Goal: Navigation & Orientation: Find specific page/section

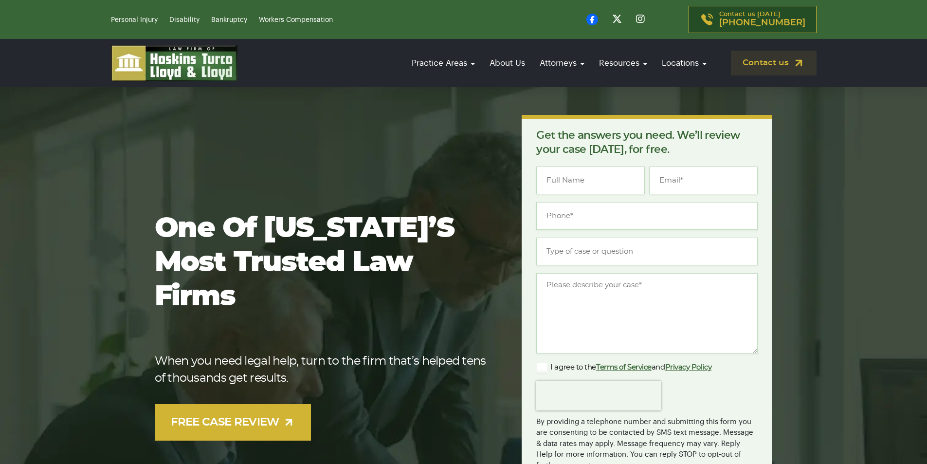
click at [182, 75] on img at bounding box center [174, 63] width 126 height 36
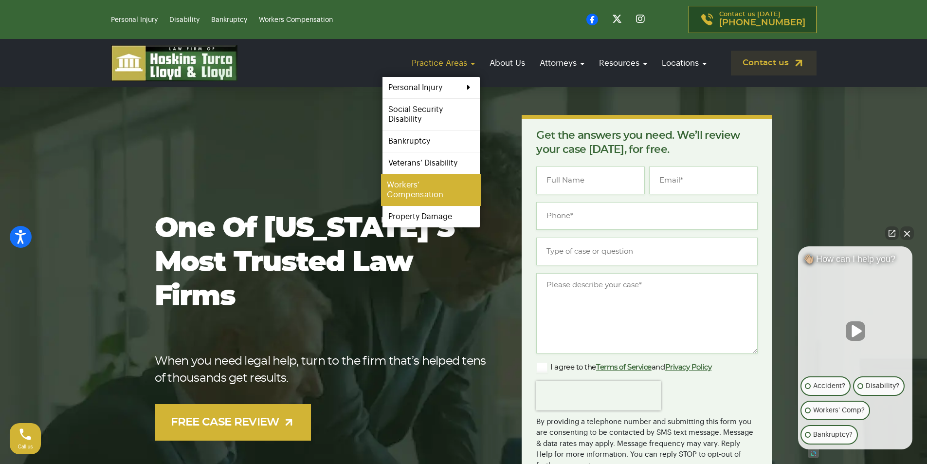
click at [435, 190] on link "Workers’ Compensation" at bounding box center [431, 190] width 100 height 32
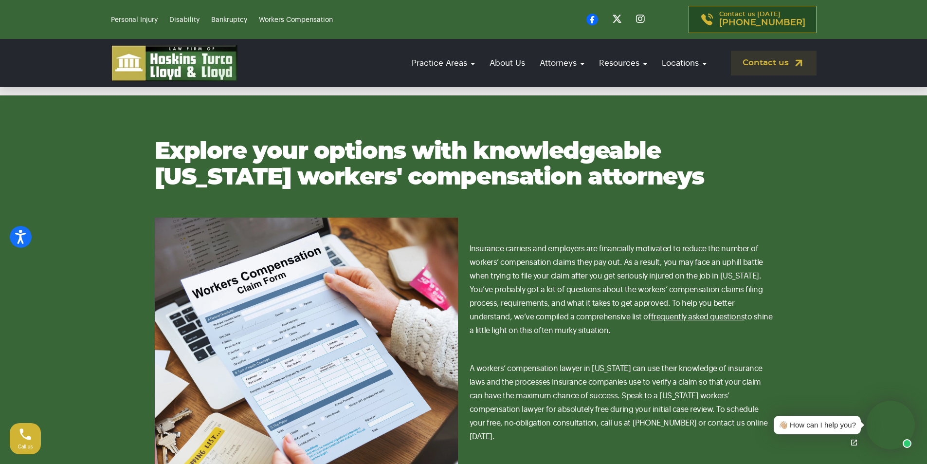
scroll to position [973, 0]
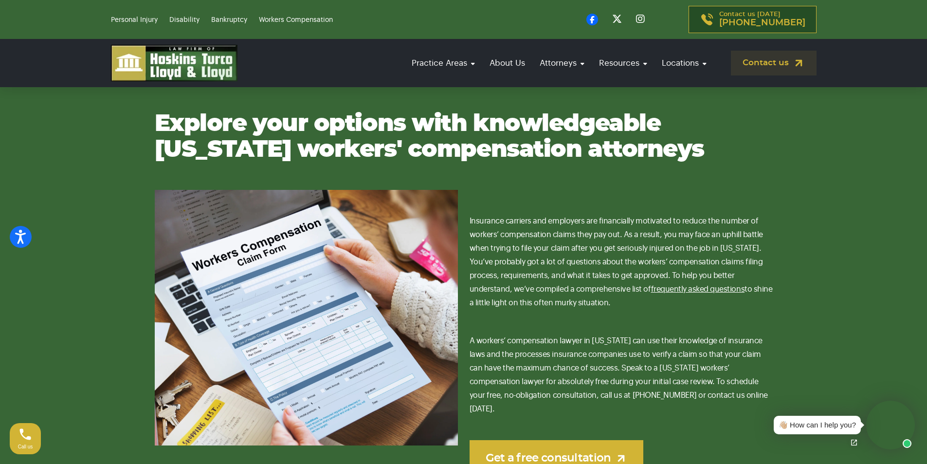
click at [157, 61] on img at bounding box center [174, 63] width 126 height 36
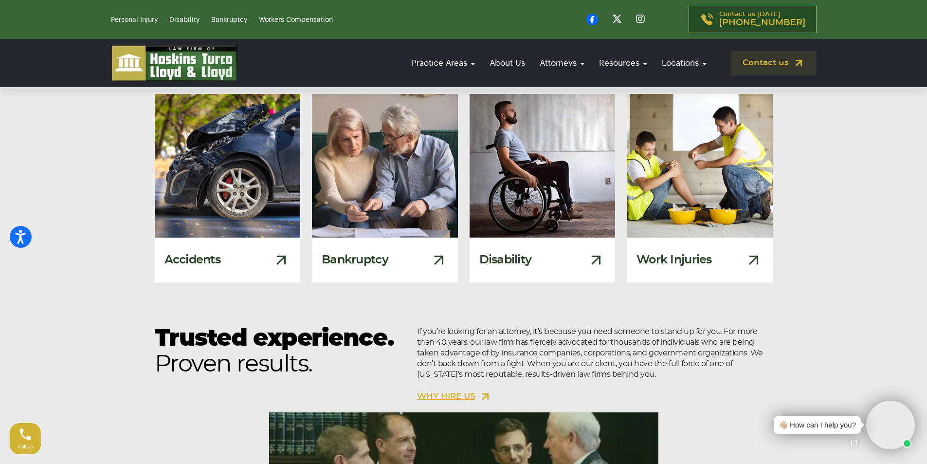
scroll to position [584, 0]
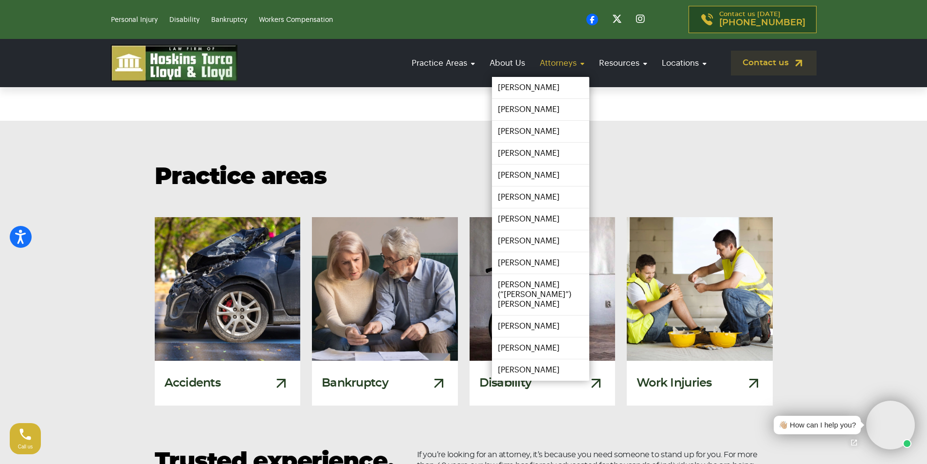
click at [570, 71] on link "Attorneys" at bounding box center [562, 63] width 54 height 28
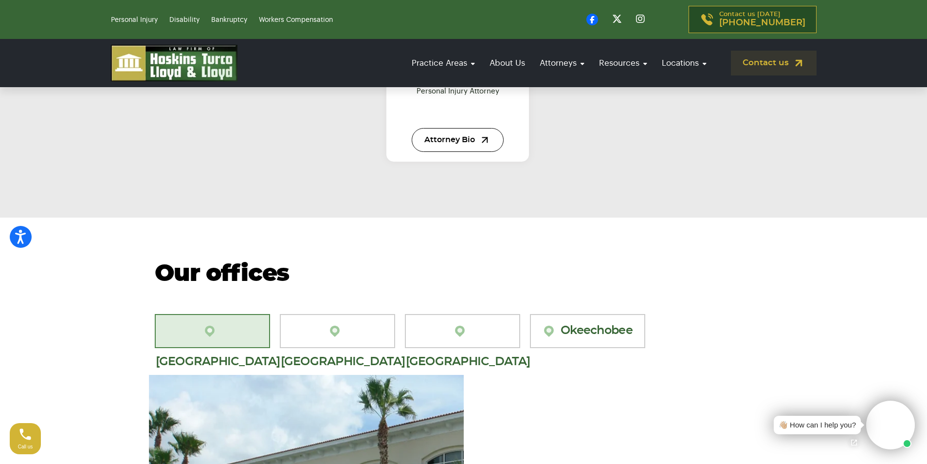
scroll to position [1460, 0]
